Goal: Task Accomplishment & Management: Manage account settings

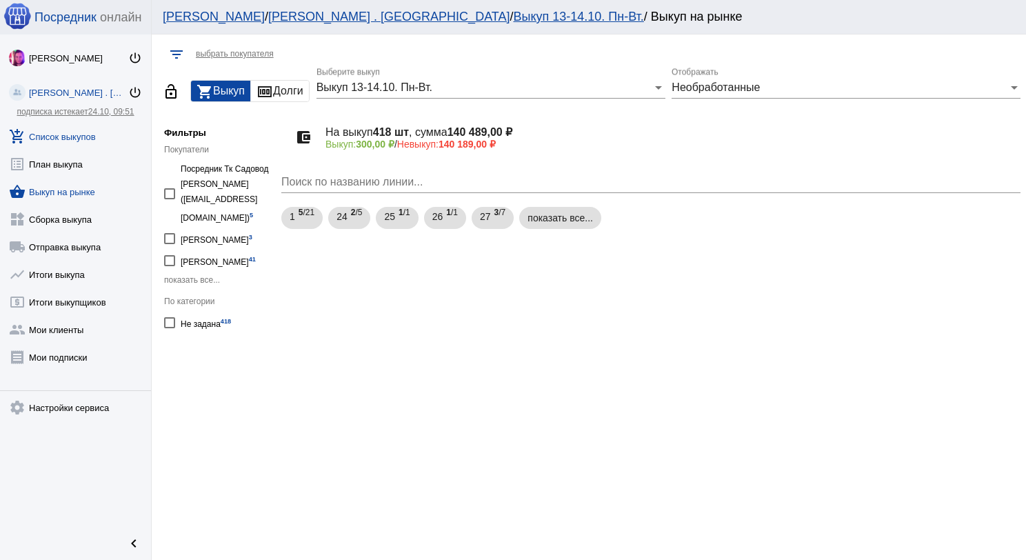
click at [81, 137] on link "add_shopping_cart Список выкупов" at bounding box center [75, 134] width 151 height 28
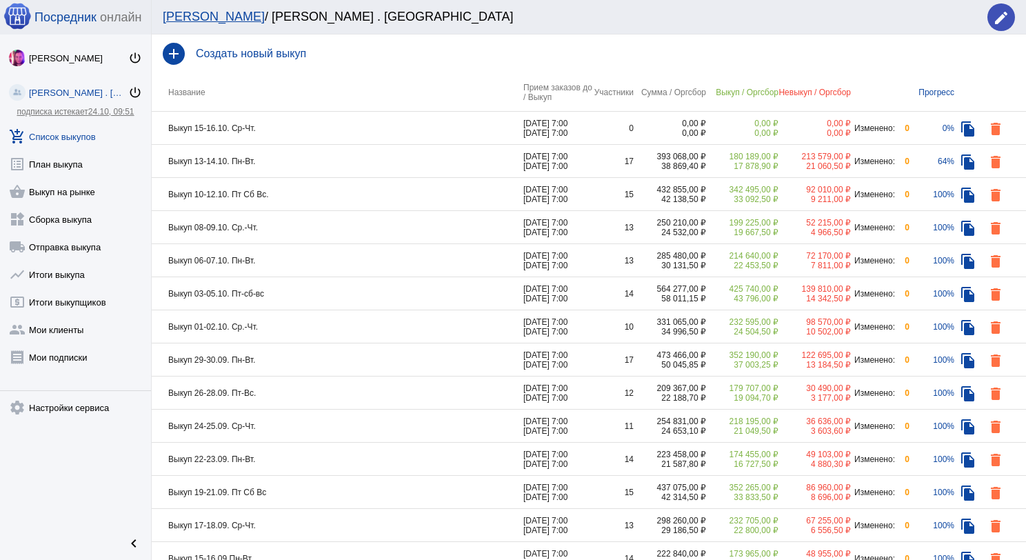
click at [290, 164] on td "Выкуп 13-14.10. Пн-Вт." at bounding box center [338, 161] width 372 height 33
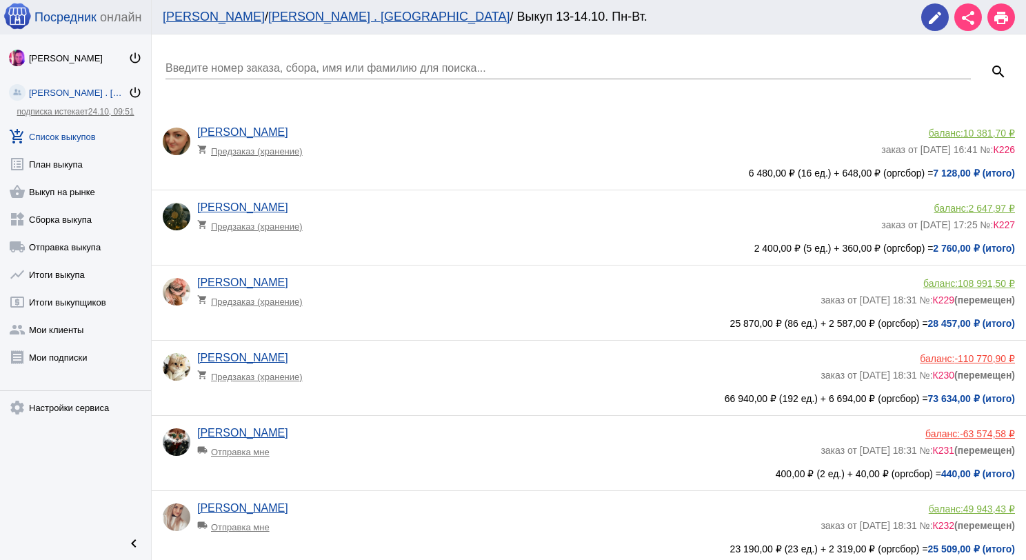
click at [259, 60] on div "Введите номер заказа, сбора, имя или фамилию для поиска..." at bounding box center [569, 63] width 806 height 31
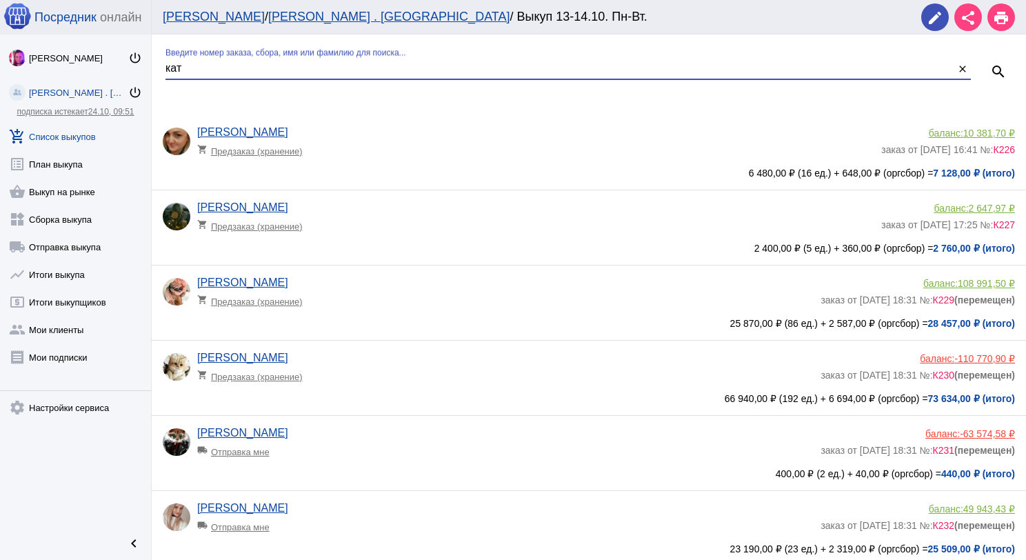
type input "кат"
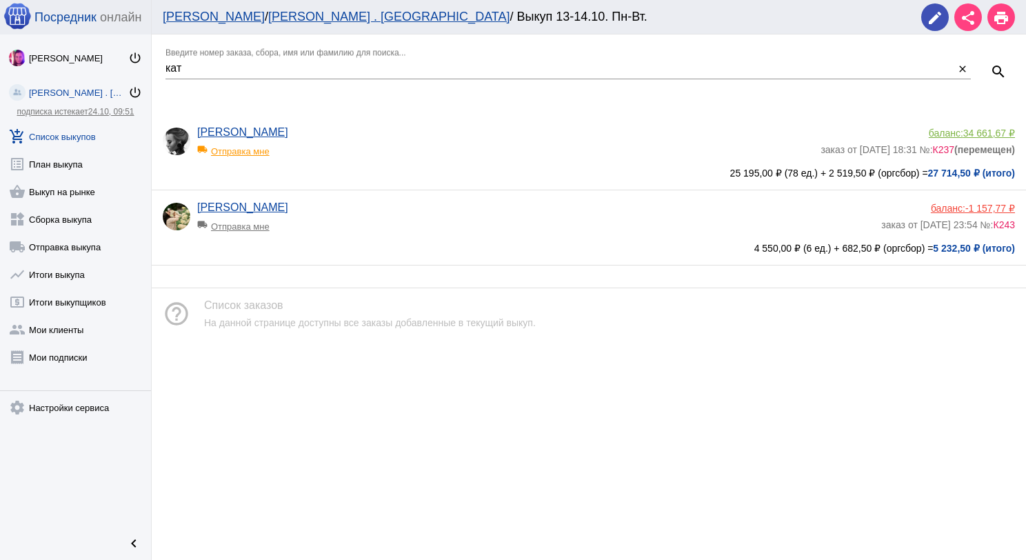
click at [361, 148] on app-delivery-type "local_shipping Отправка мне" at bounding box center [505, 148] width 617 height 18
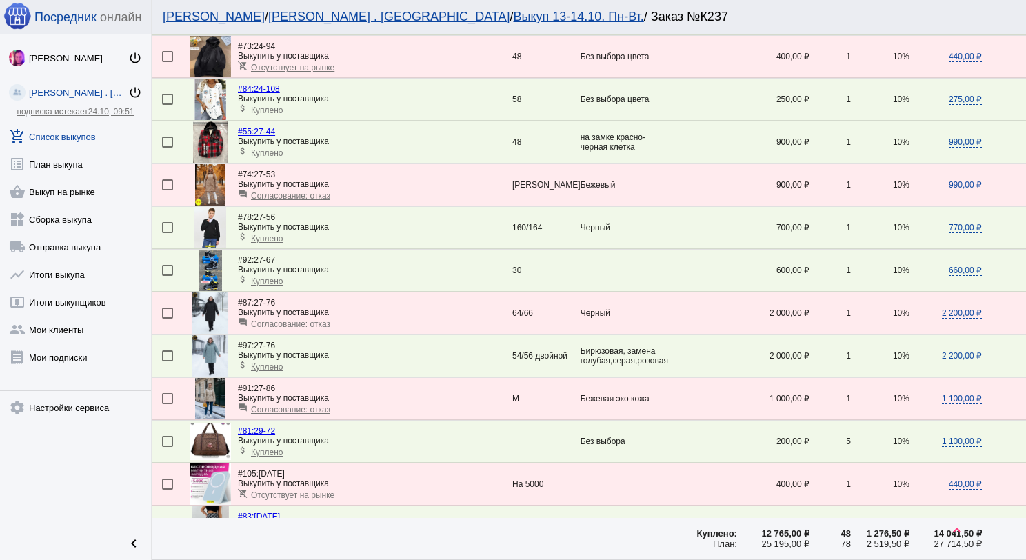
scroll to position [966, 0]
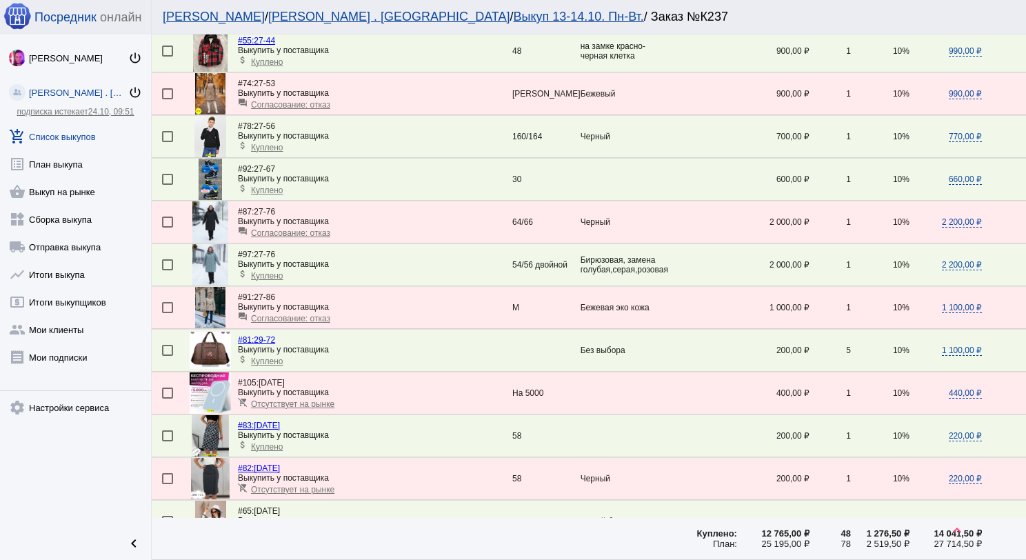
click at [210, 292] on img at bounding box center [210, 307] width 30 height 41
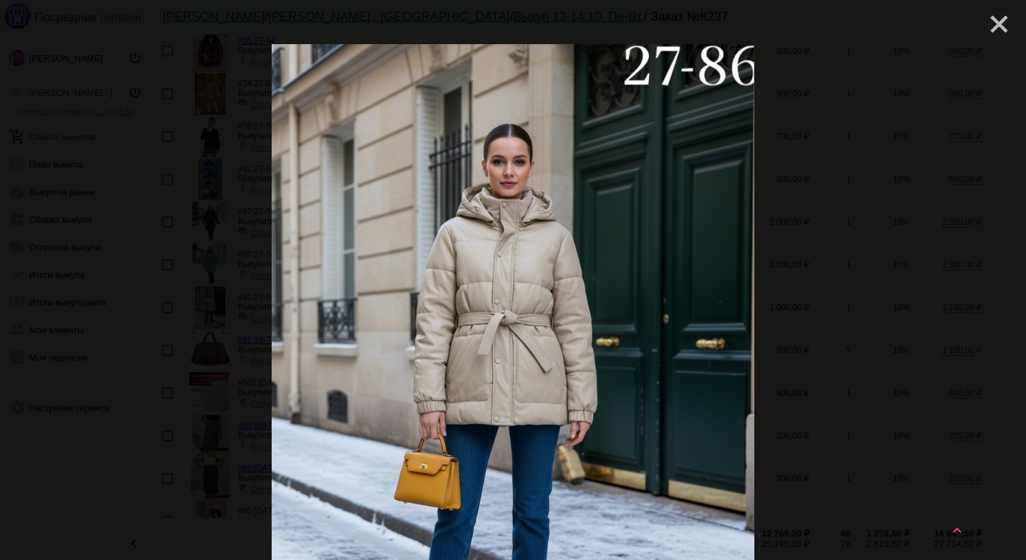
click at [986, 23] on mat-icon "close" at bounding box center [994, 18] width 17 height 17
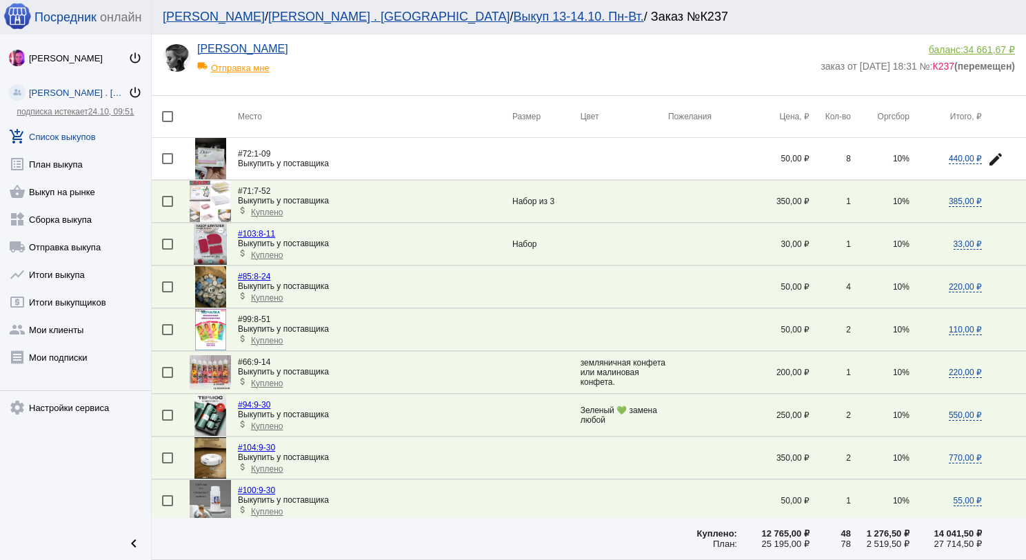
scroll to position [0, 0]
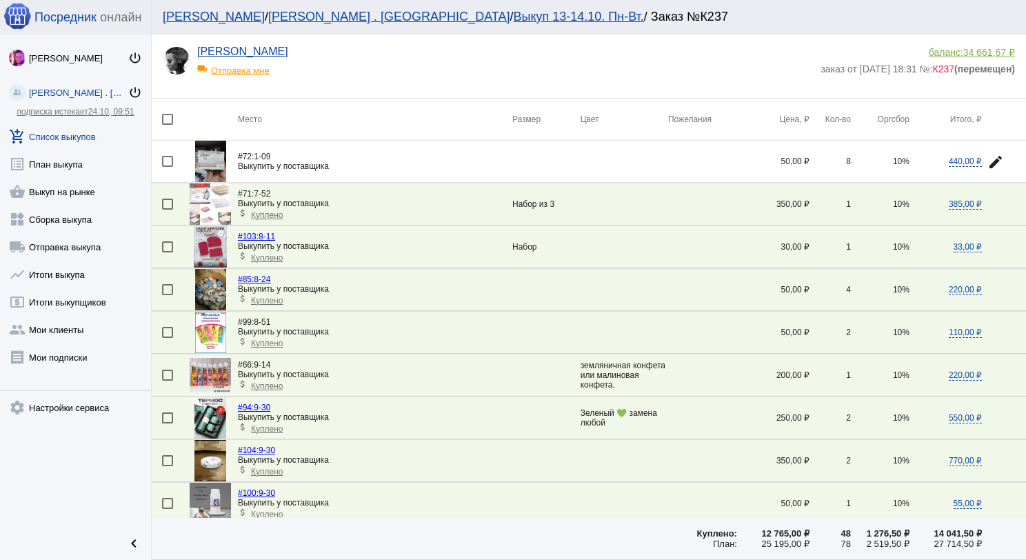
click at [964, 53] on span "34 661,67 ₽" at bounding box center [990, 52] width 52 height 11
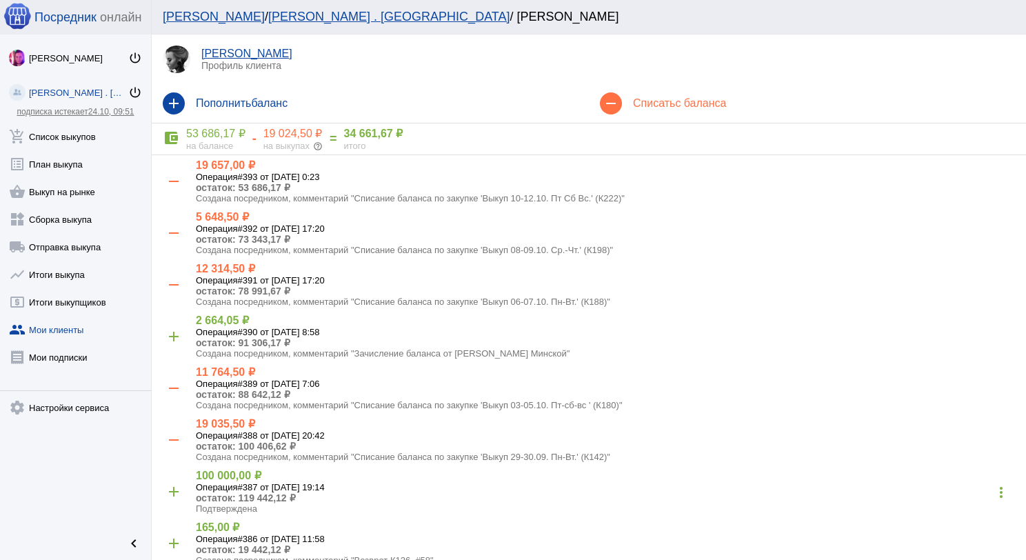
click at [677, 93] on div "remove Списать с баланса" at bounding box center [807, 103] width 437 height 39
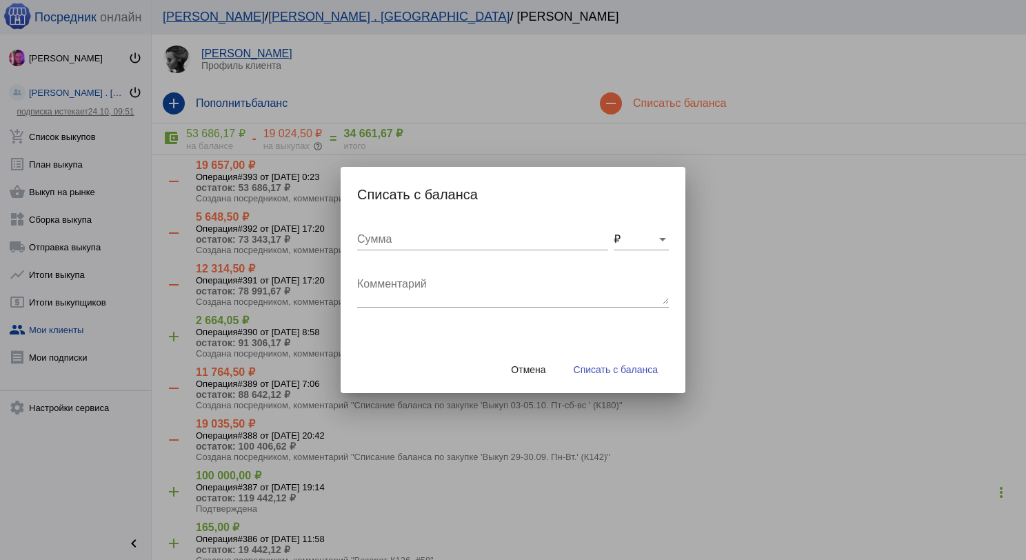
click at [554, 292] on textarea "Комментарий" at bounding box center [513, 291] width 312 height 28
click at [579, 281] on textarea "#91." at bounding box center [513, 291] width 312 height 28
type textarea "#91. Куртка купили"
click at [452, 240] on input "Сумма" at bounding box center [482, 239] width 251 height 12
type input "1100"
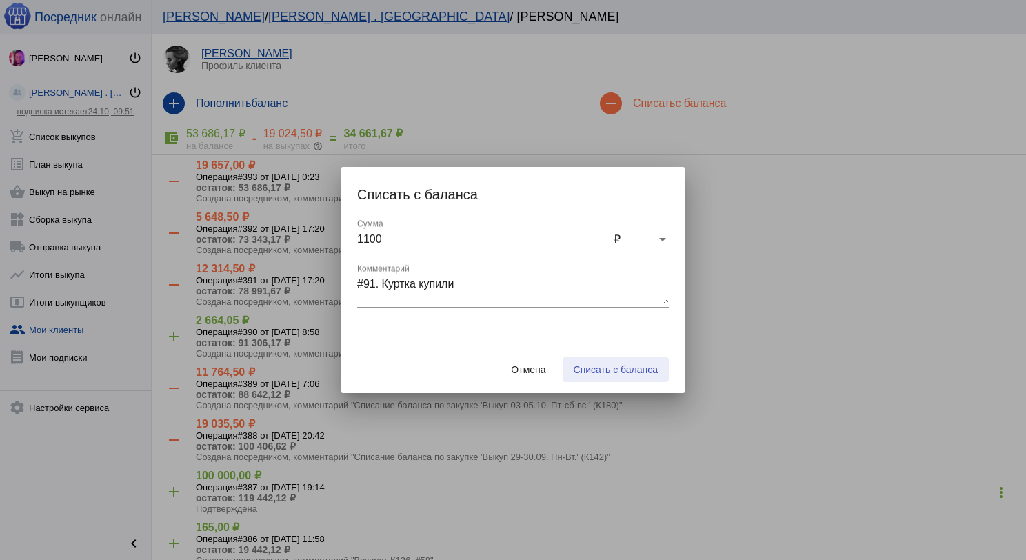
click at [617, 372] on span "Списать с баланса" at bounding box center [616, 369] width 84 height 11
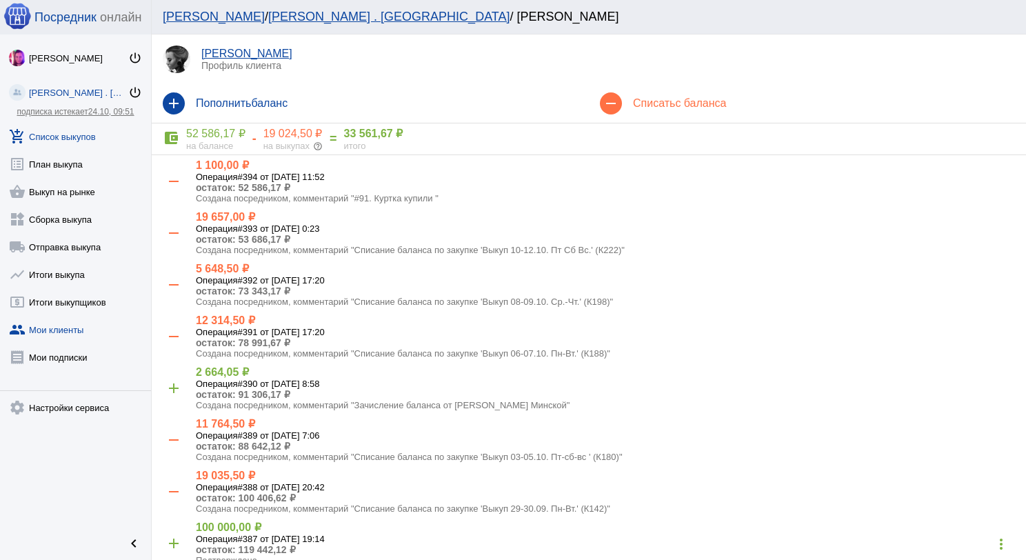
click at [86, 143] on link "add_shopping_cart Список выкупов" at bounding box center [75, 134] width 151 height 28
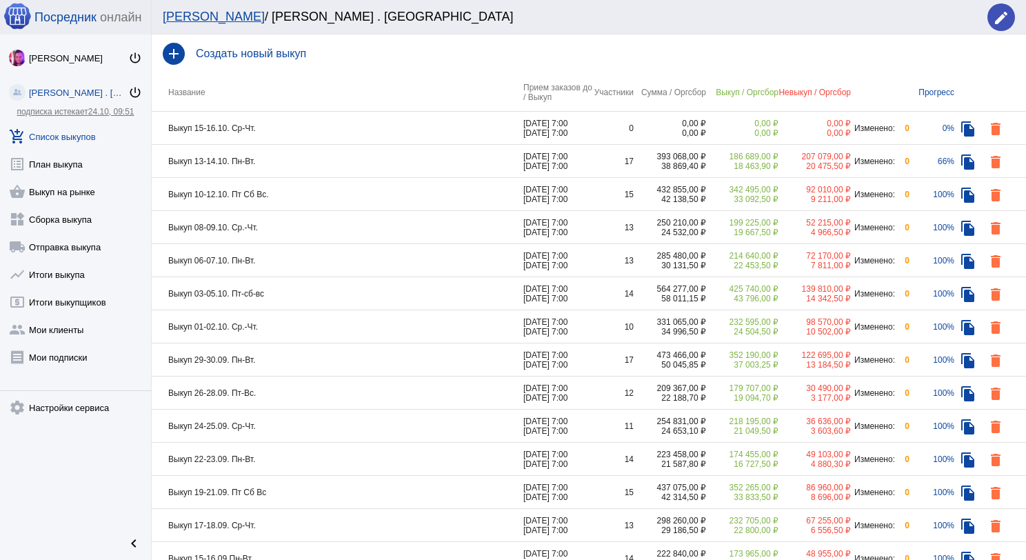
click at [337, 197] on td "Выкуп 10-12.10. Пт Сб Вс." at bounding box center [338, 194] width 372 height 33
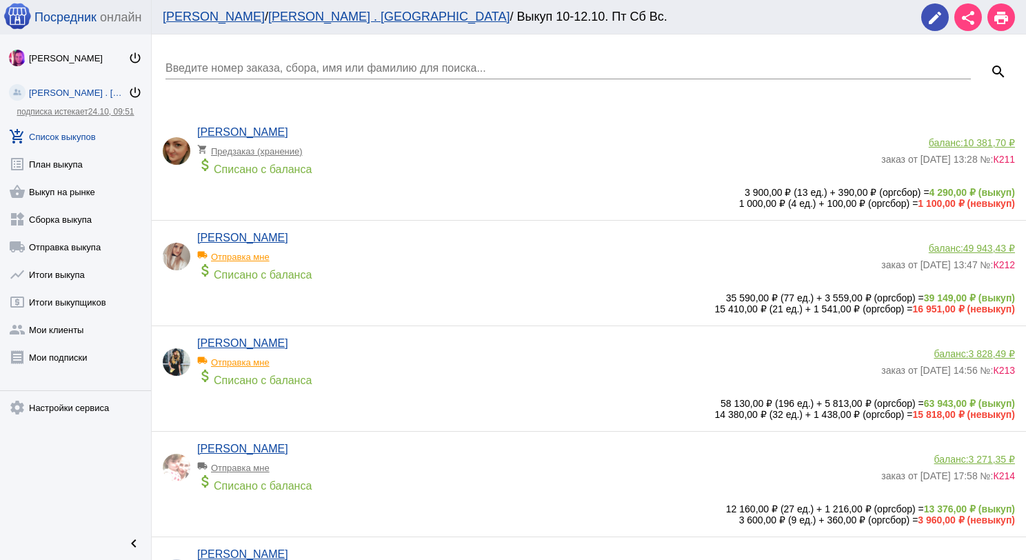
click at [99, 123] on link "add_shopping_cart Список выкупов" at bounding box center [75, 134] width 151 height 28
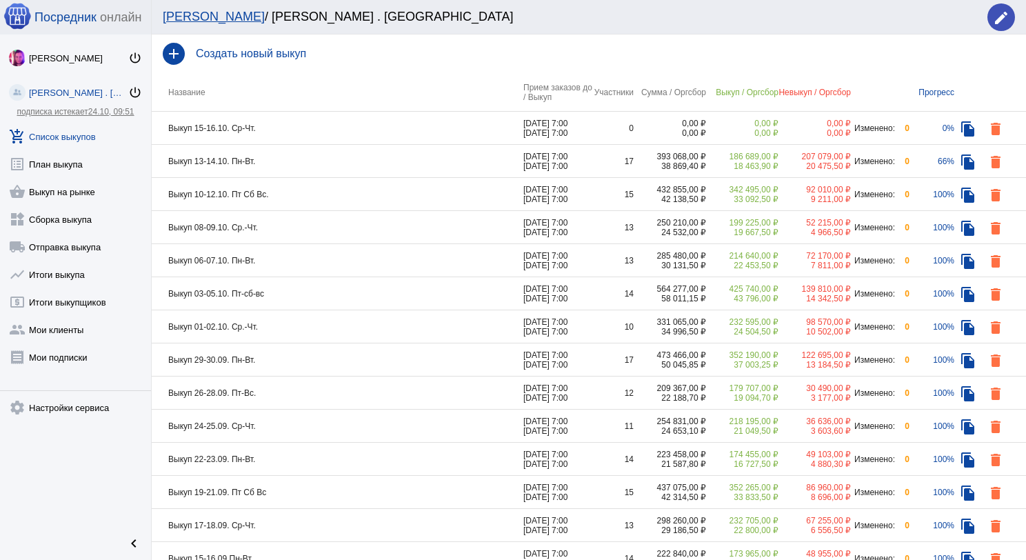
click at [318, 163] on td "Выкуп 13-14.10. Пн-Вт." at bounding box center [338, 161] width 372 height 33
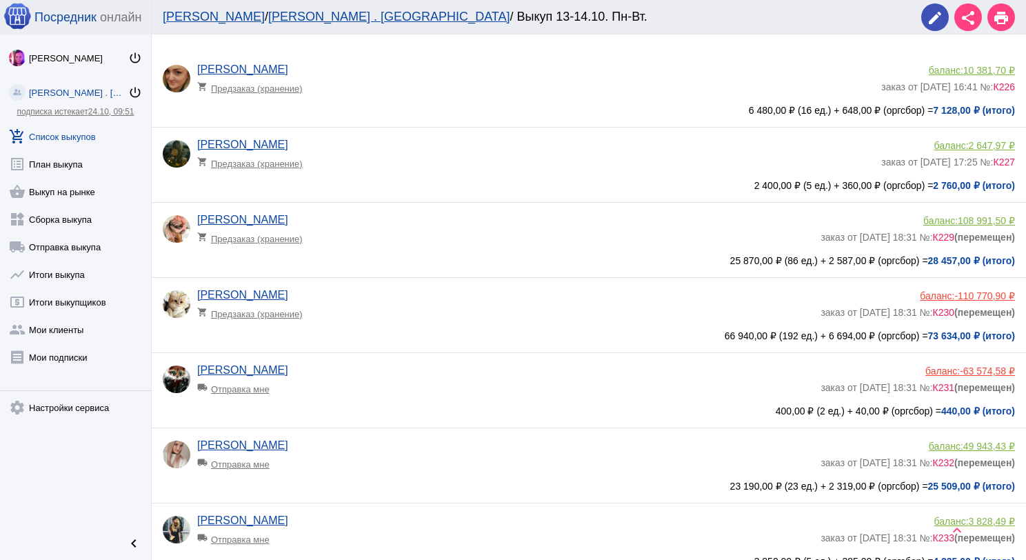
scroll to position [207, 0]
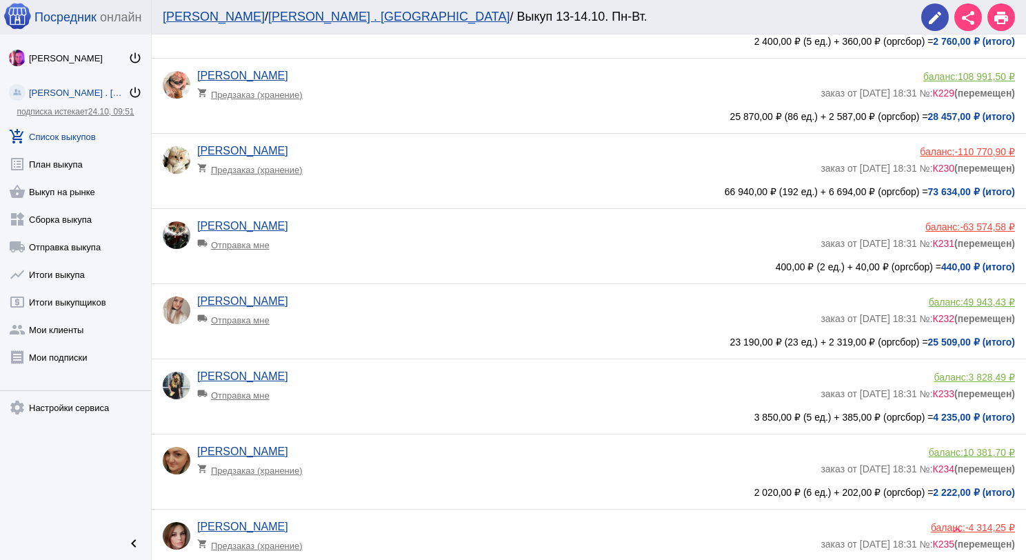
click at [79, 132] on link "add_shopping_cart Список выкупов" at bounding box center [75, 134] width 151 height 28
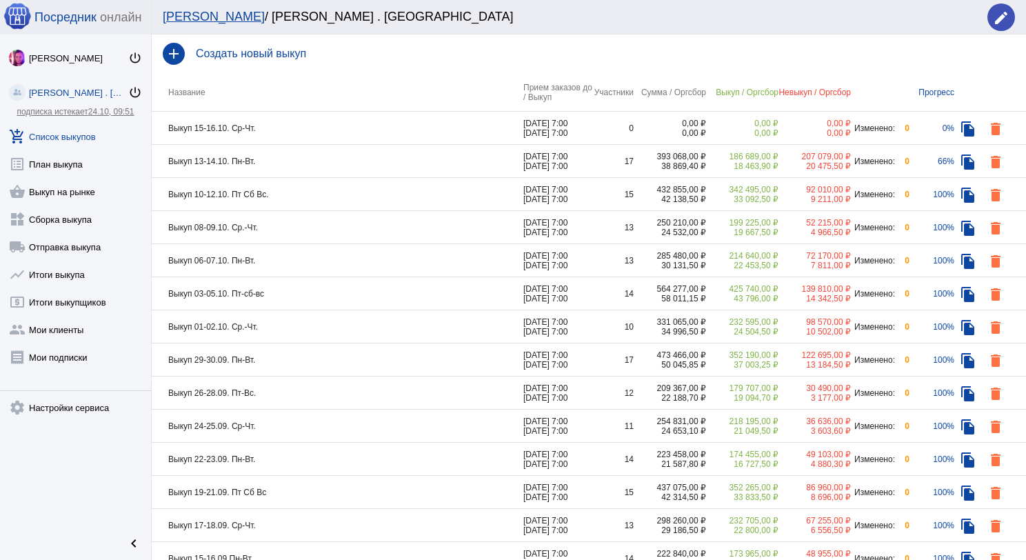
click at [312, 193] on td "Выкуп 10-12.10. Пт Сб Вс." at bounding box center [338, 194] width 372 height 33
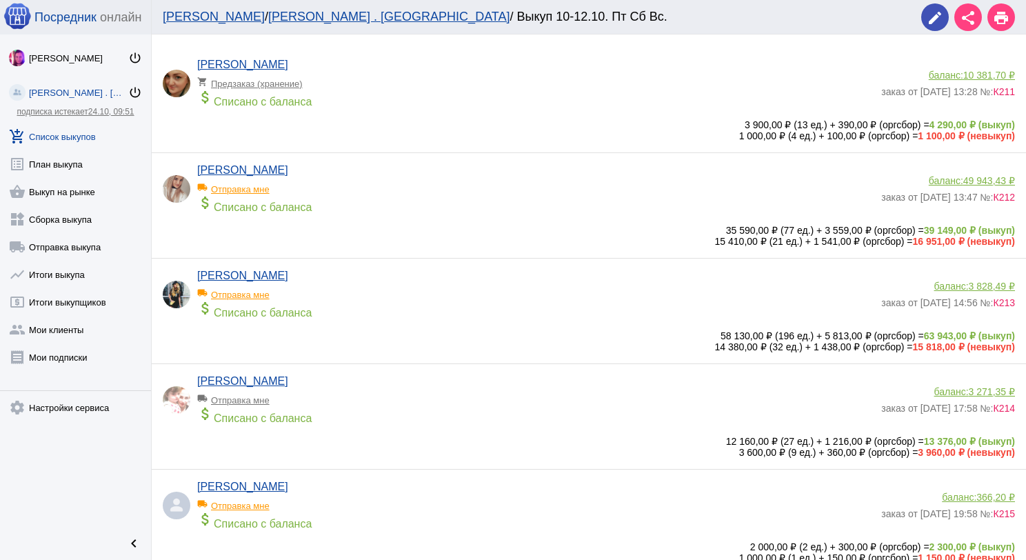
scroll to position [69, 0]
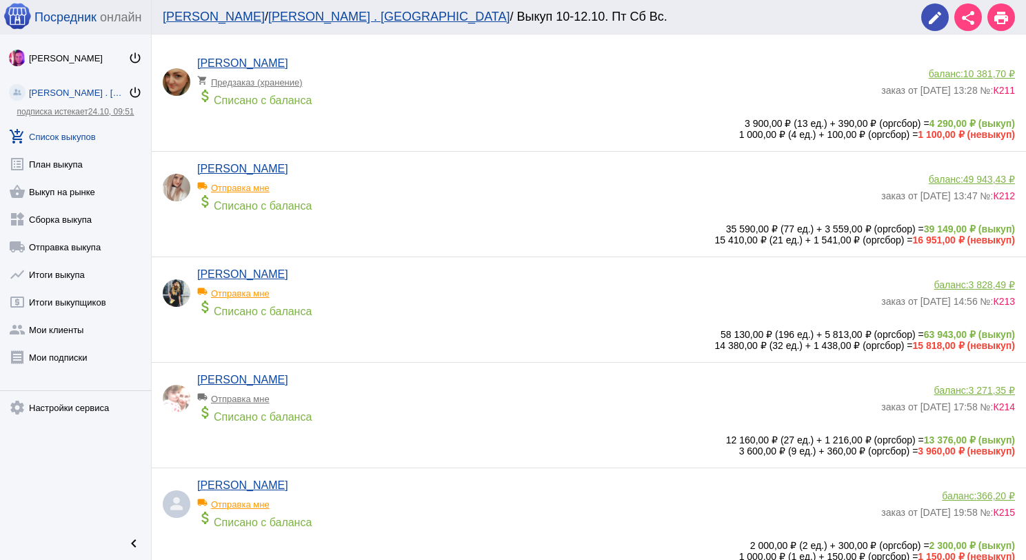
click at [417, 309] on div "attach_money Списано с баланса" at bounding box center [535, 308] width 677 height 19
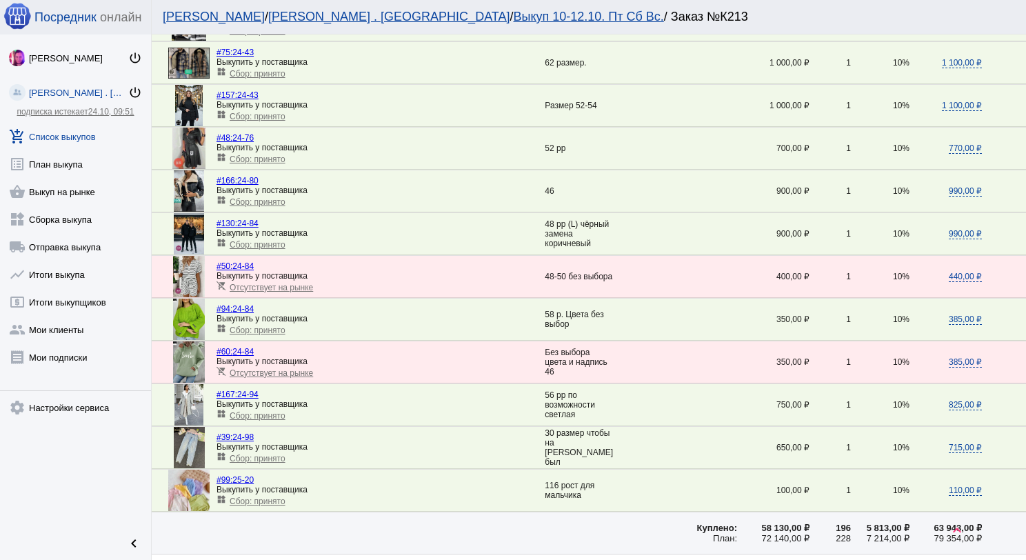
scroll to position [1862, 0]
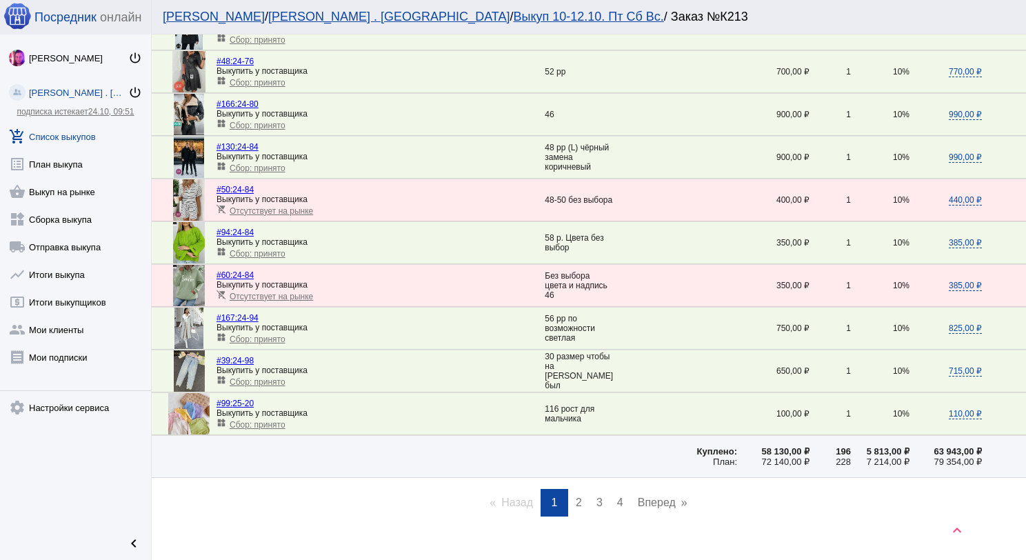
click at [576, 497] on span "2" at bounding box center [579, 503] width 6 height 12
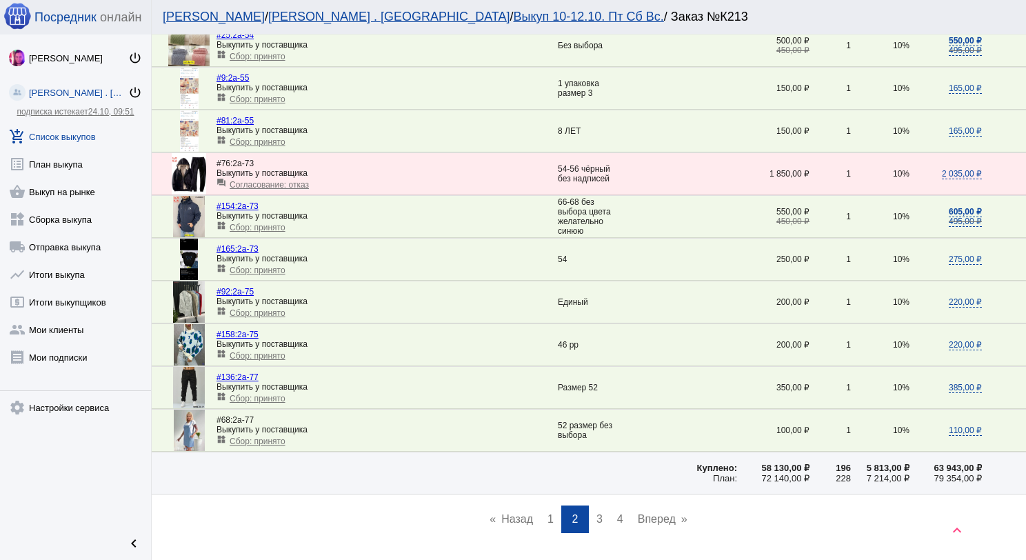
scroll to position [1871, 0]
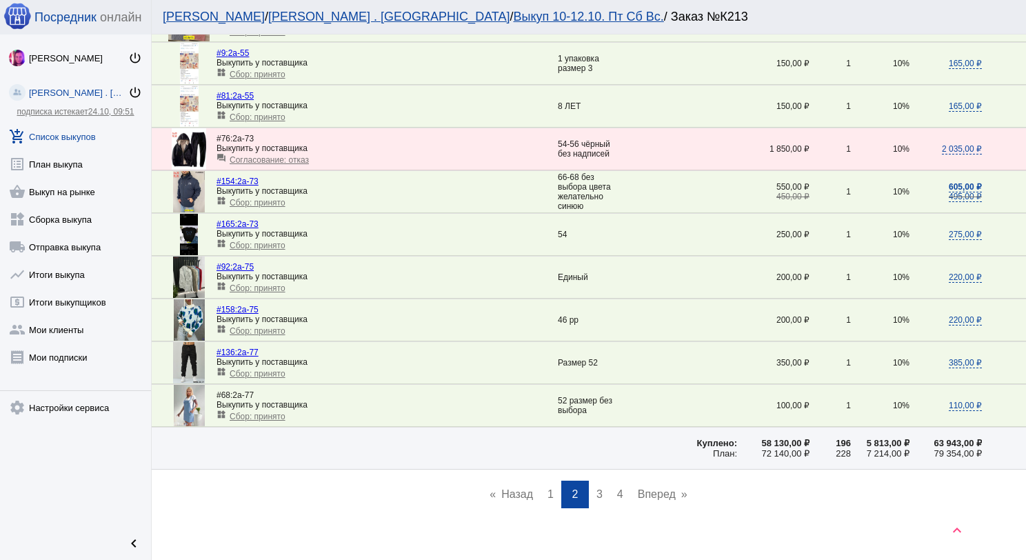
click at [596, 486] on link "page 3" at bounding box center [600, 495] width 20 height 28
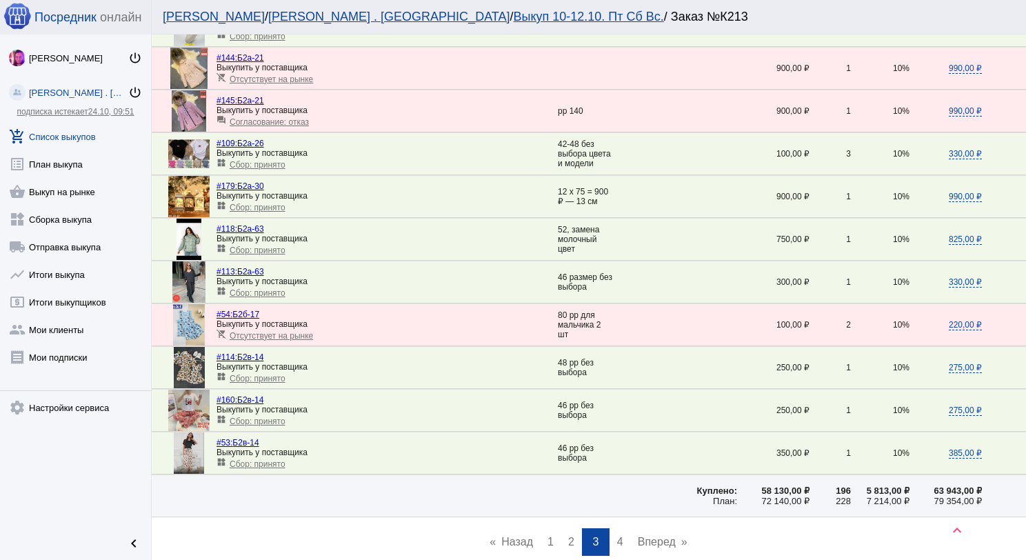
scroll to position [1876, 0]
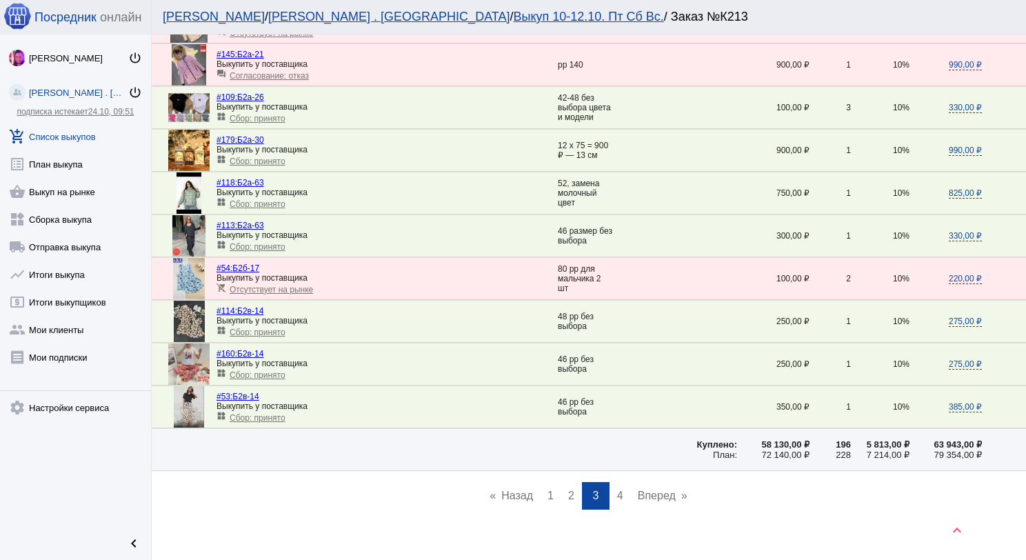
click at [611, 482] on link "page 4" at bounding box center [620, 496] width 20 height 28
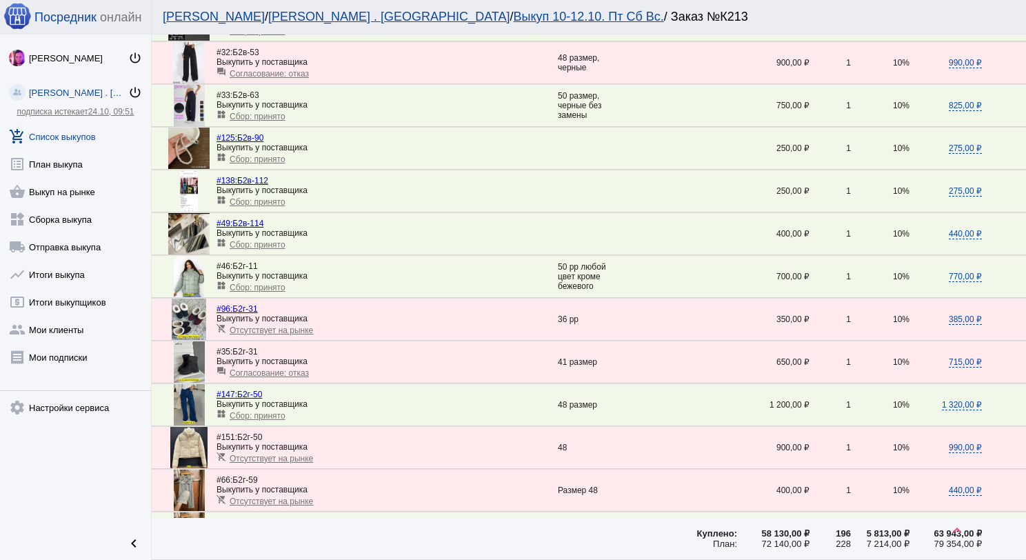
scroll to position [207, 0]
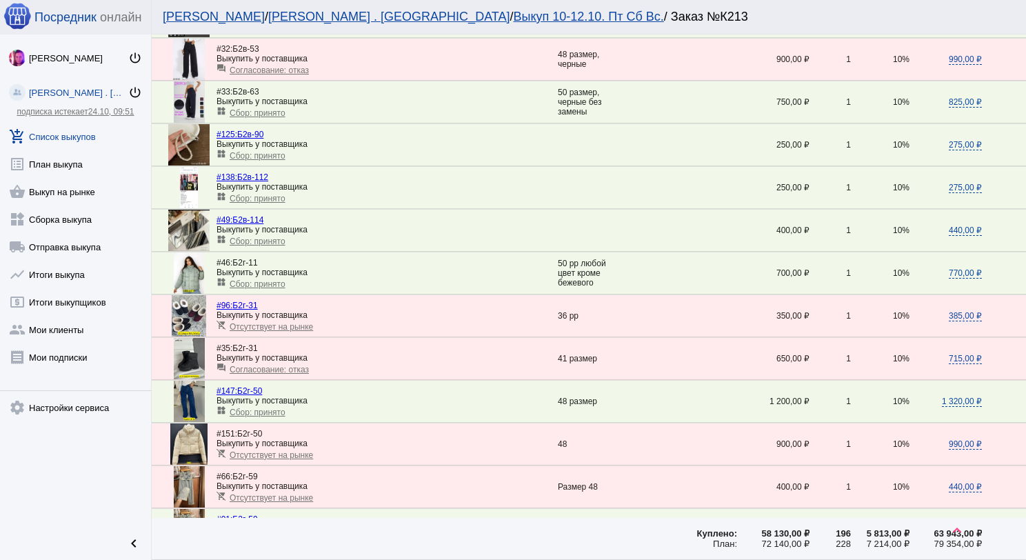
click at [276, 408] on span "Сбор: принято" at bounding box center [258, 413] width 56 height 10
